Goal: Browse casually: Explore the website without a specific task or goal

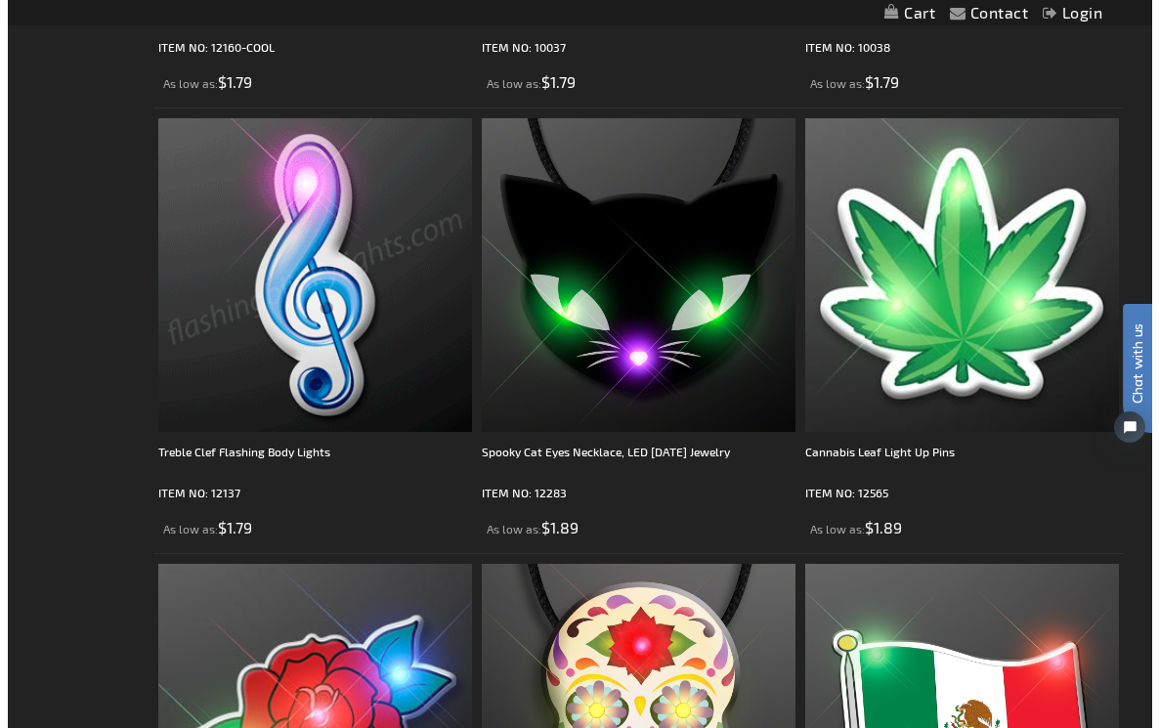
scroll to position [2532, 0]
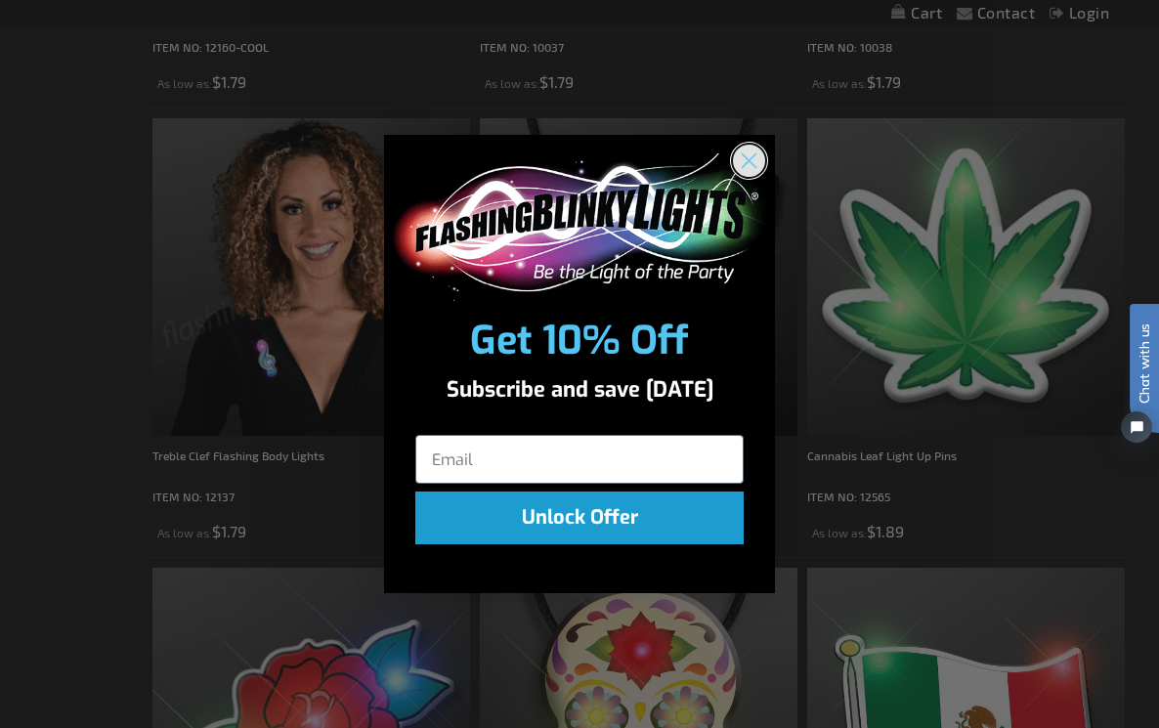
click at [747, 162] on icon "Close dialog" at bounding box center [749, 161] width 14 height 14
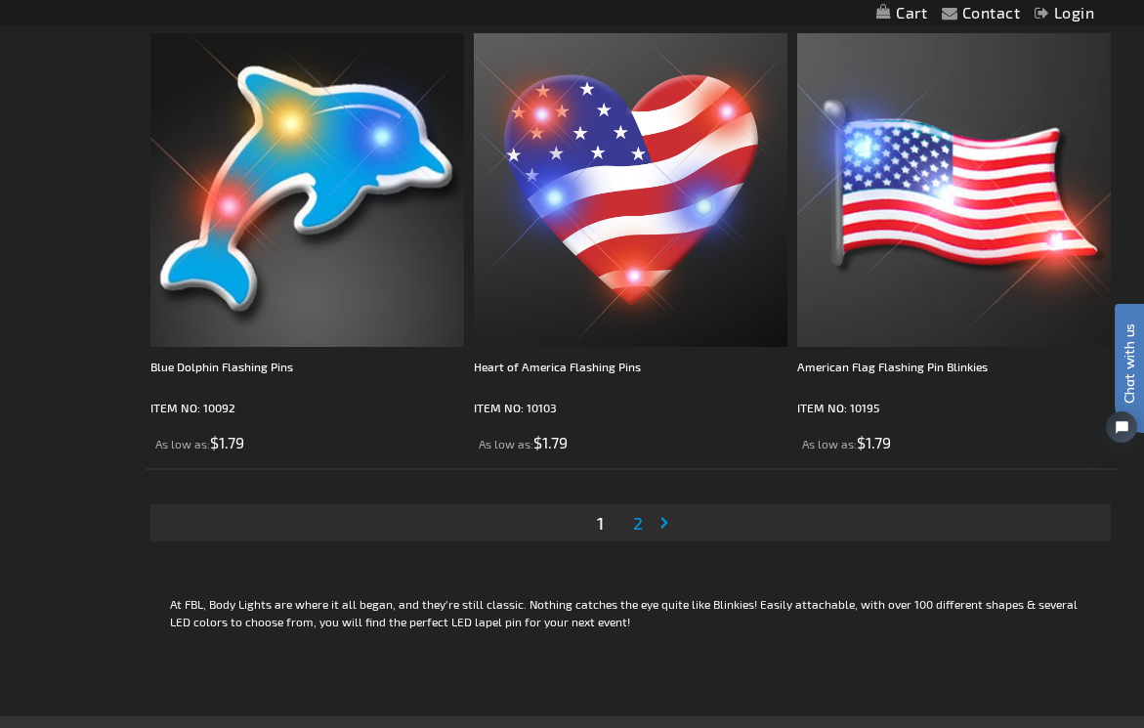
scroll to position [8831, 0]
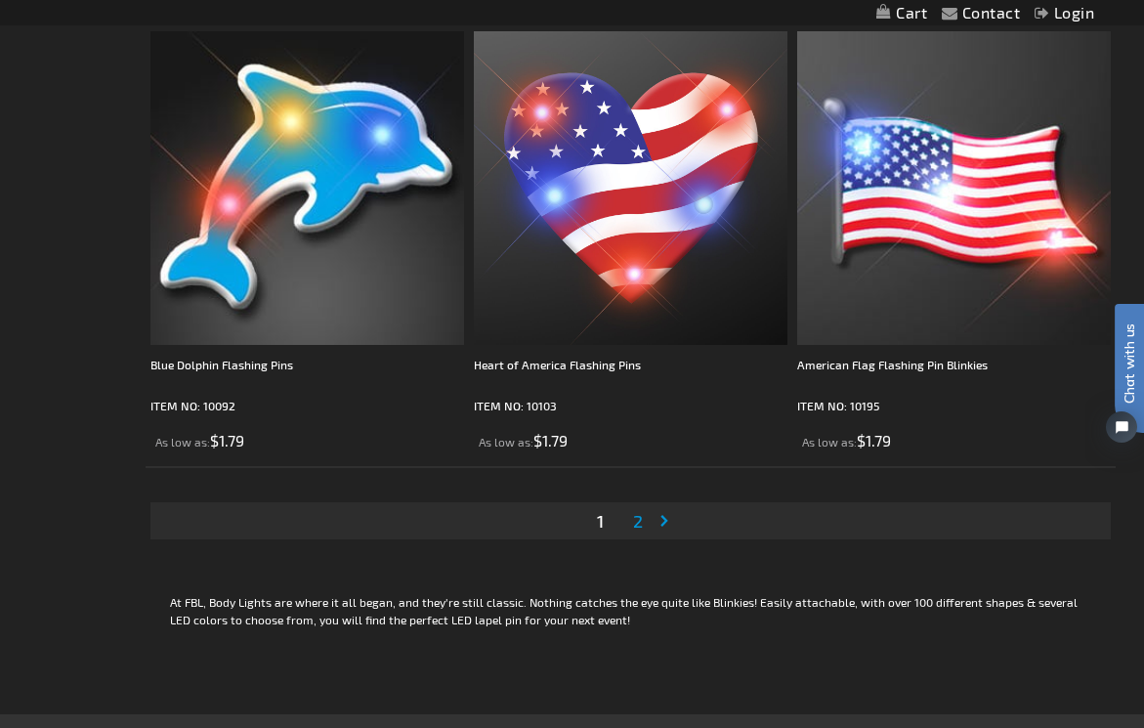
click at [648, 531] on li "Page 2" at bounding box center [637, 520] width 37 height 37
click at [641, 531] on span "2" at bounding box center [638, 520] width 10 height 21
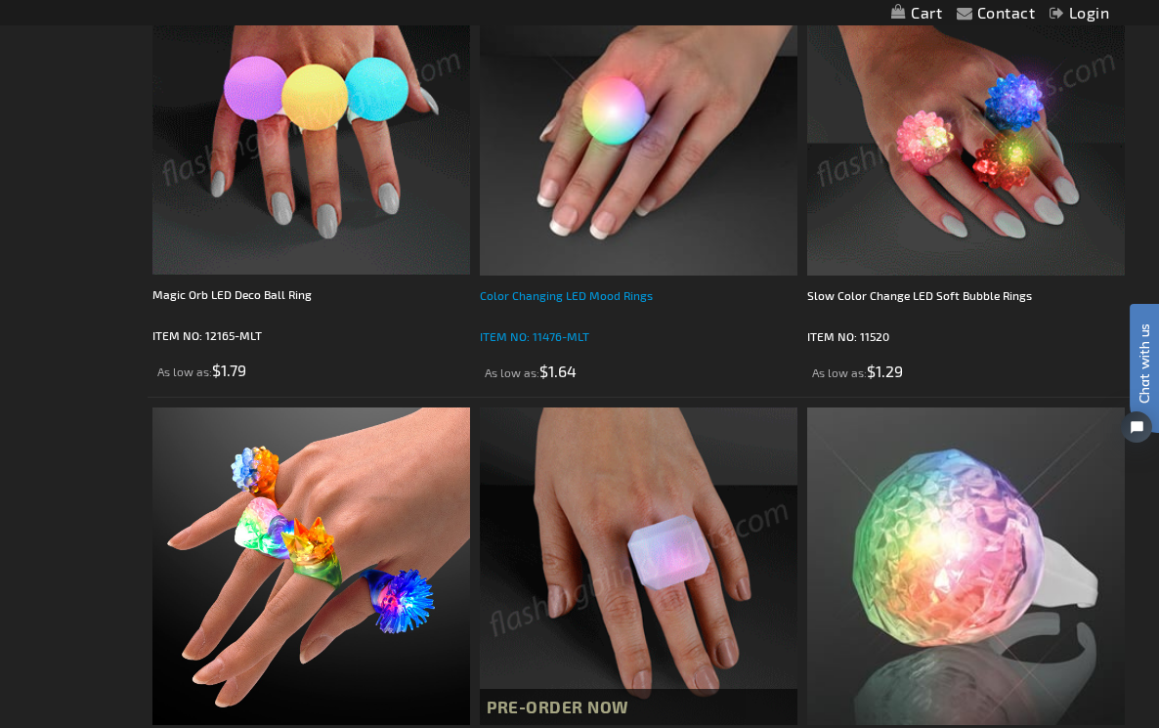
scroll to position [775, 0]
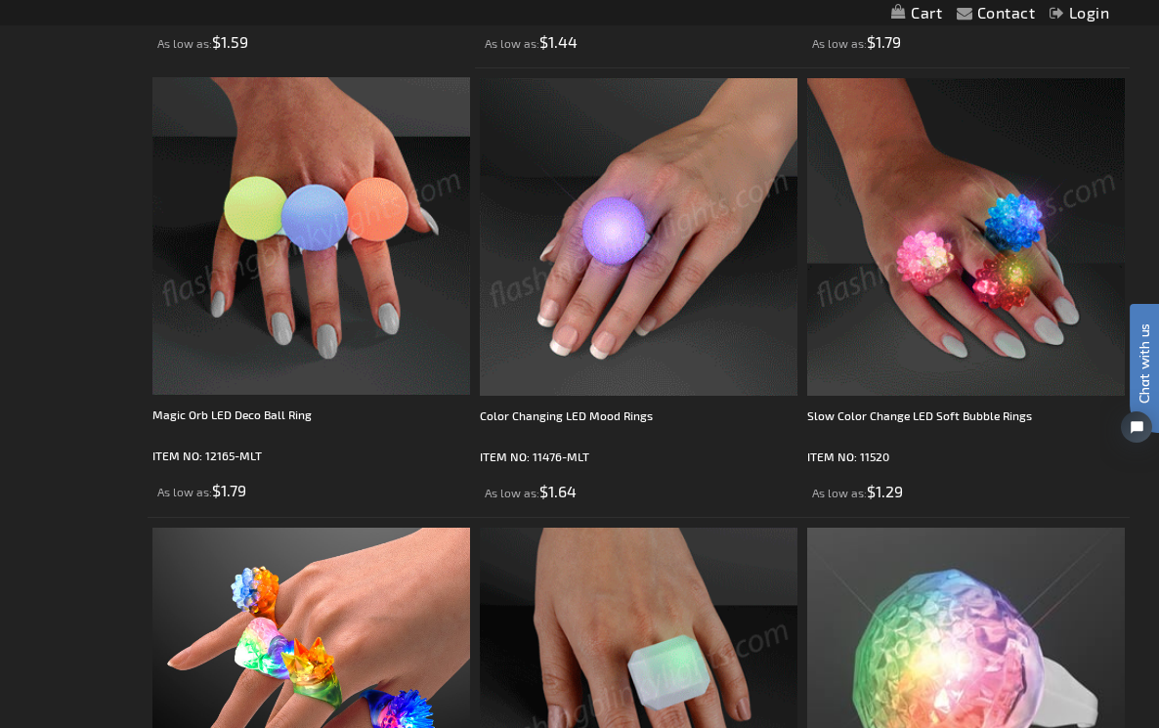
click at [974, 253] on img at bounding box center [965, 236] width 317 height 317
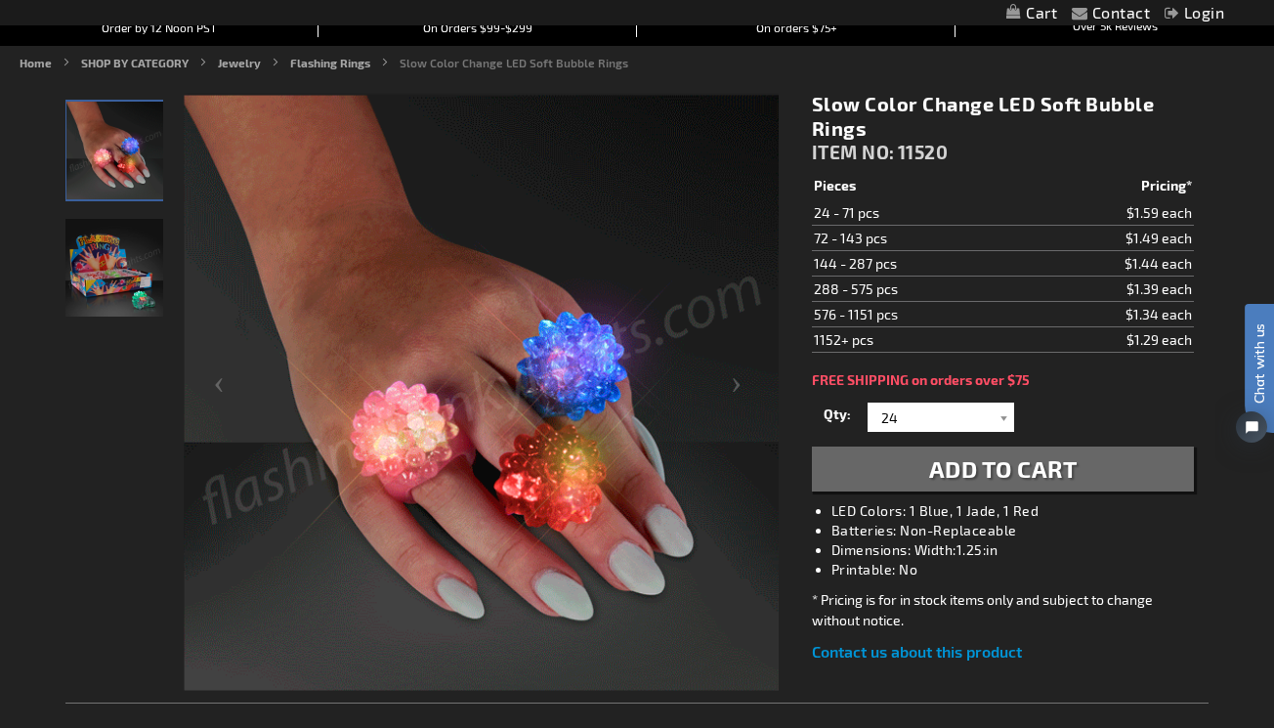
click at [127, 256] on img "The Slow Color Change LED Soft Bubble Rings" at bounding box center [114, 268] width 98 height 98
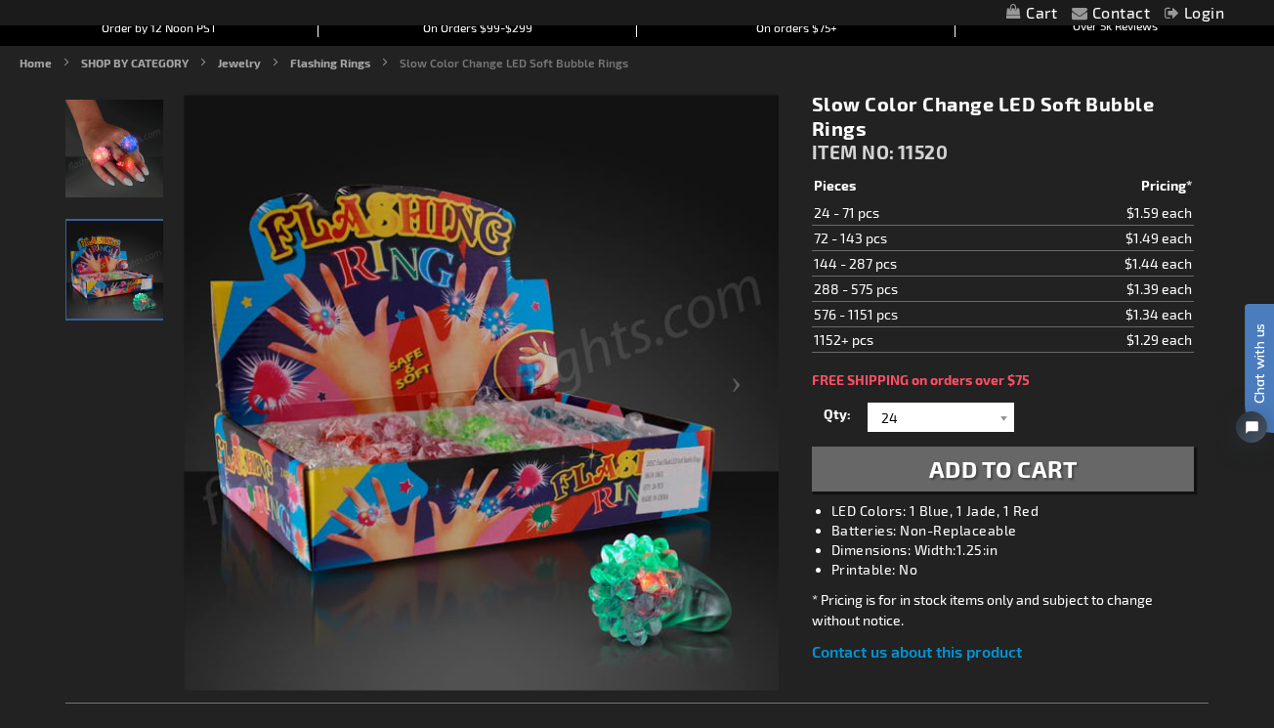
click at [103, 156] on img "Model displays a close up of the Slow Color Change LED Soft Bubble Rings" at bounding box center [114, 149] width 98 height 98
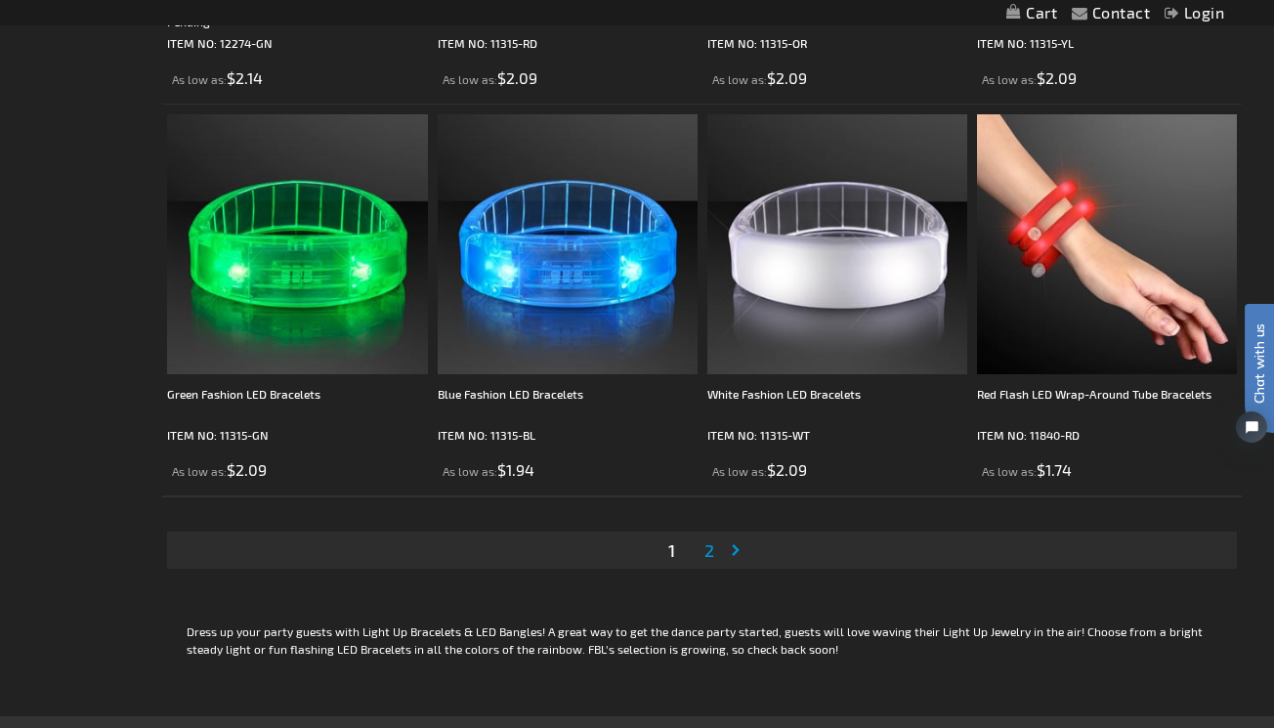
scroll to position [5786, 0]
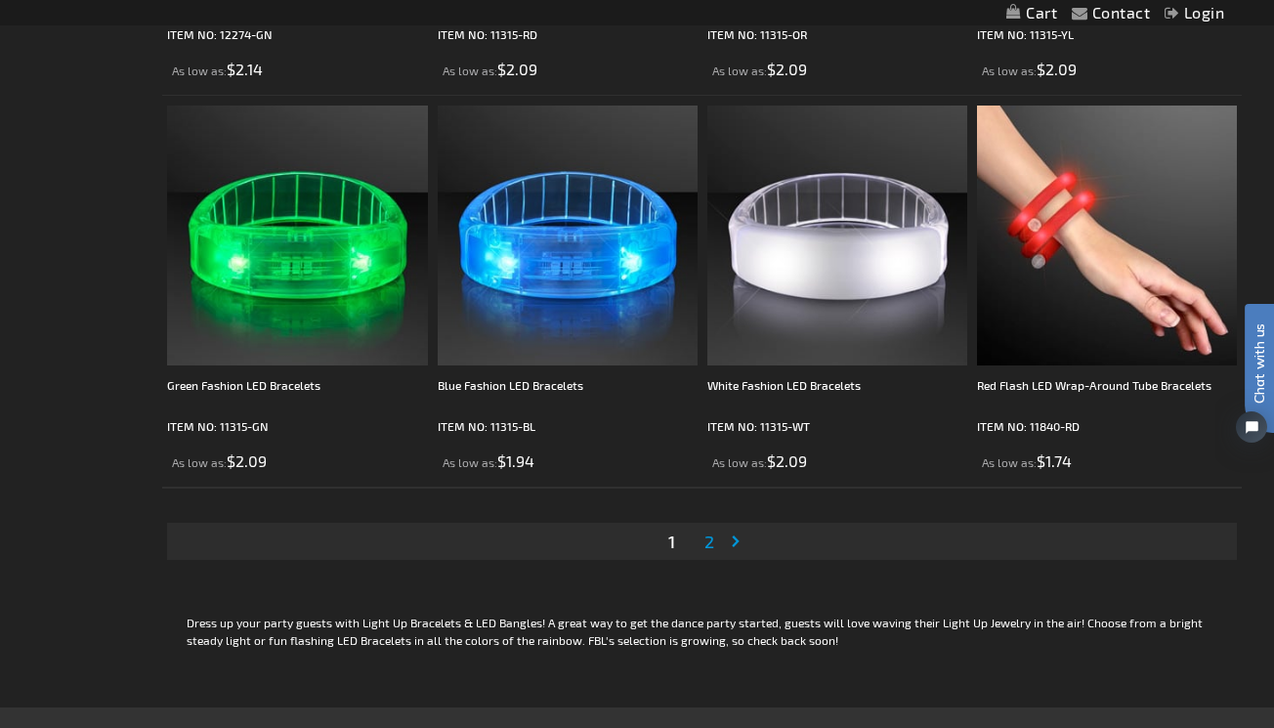
click at [708, 552] on span "2" at bounding box center [709, 540] width 10 height 21
